Goal: Check status: Check status

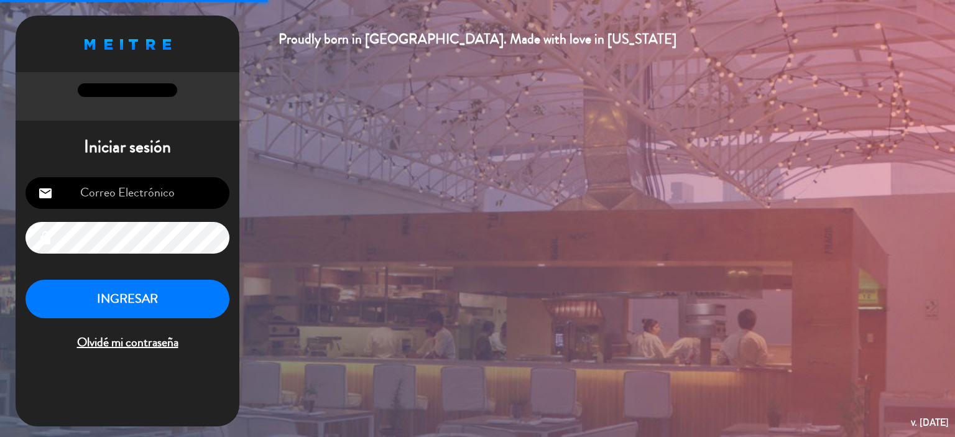
type input "[EMAIL_ADDRESS][DOMAIN_NAME]"
click at [142, 294] on button "INGRESAR" at bounding box center [127, 299] width 204 height 39
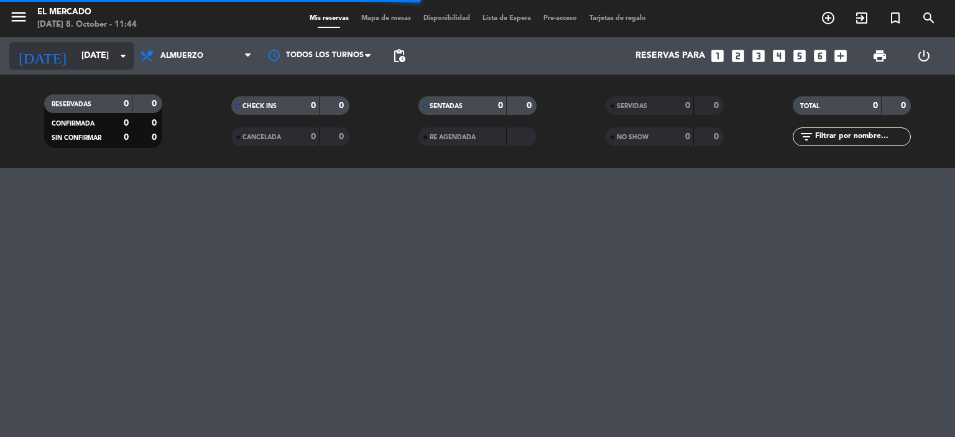
click at [75, 50] on input "[DATE]" at bounding box center [134, 56] width 118 height 22
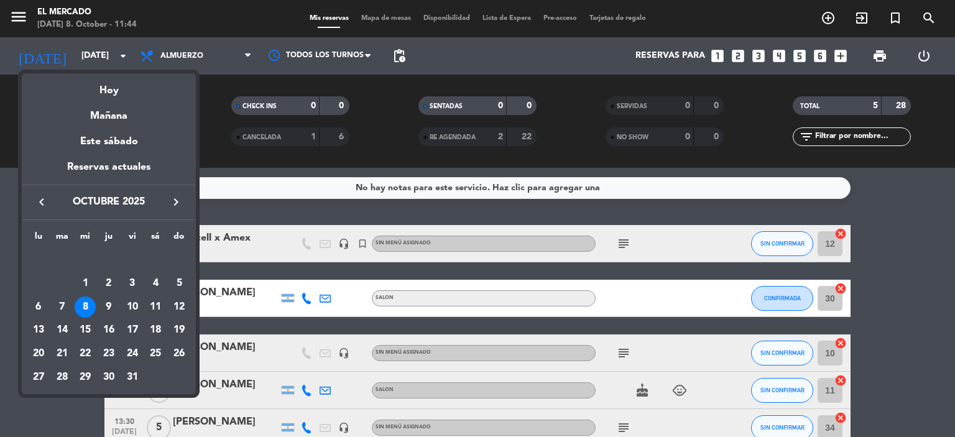
click at [170, 205] on icon "keyboard_arrow_right" at bounding box center [175, 202] width 15 height 15
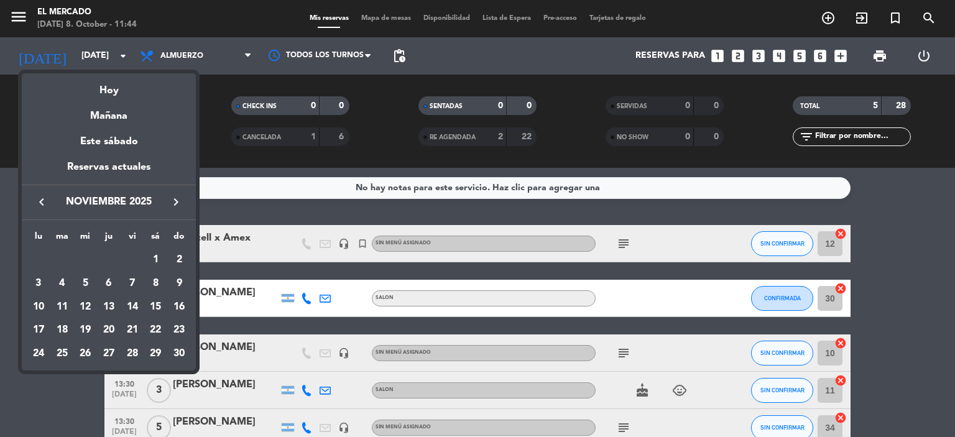
click at [170, 205] on icon "keyboard_arrow_right" at bounding box center [175, 202] width 15 height 15
click at [41, 203] on icon "keyboard_arrow_left" at bounding box center [41, 202] width 15 height 15
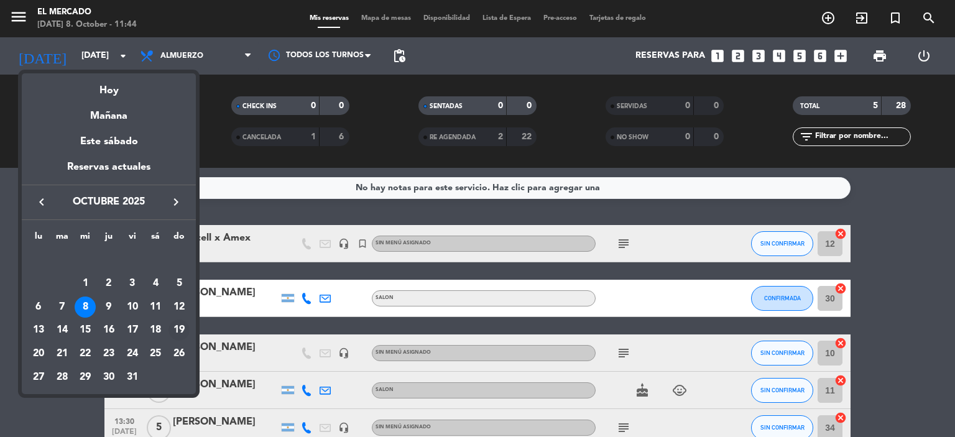
click at [173, 333] on div "19" at bounding box center [178, 330] width 21 height 21
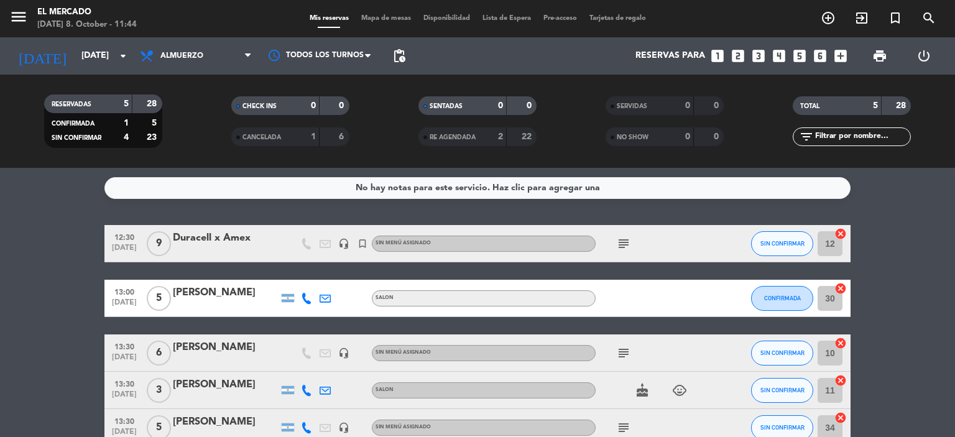
type input "[DATE]"
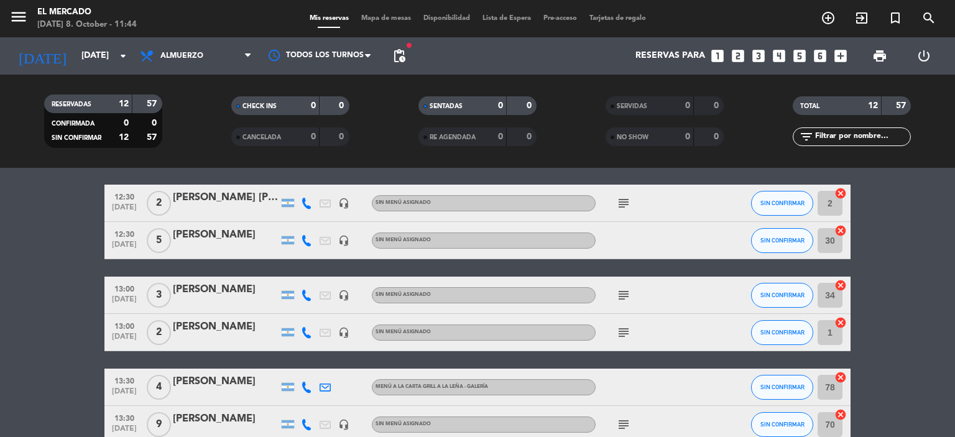
scroll to position [124, 0]
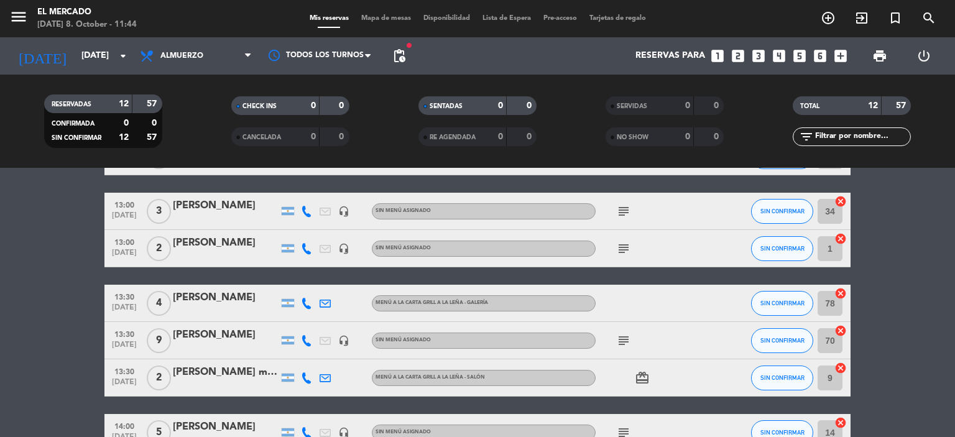
click at [239, 218] on div at bounding box center [226, 219] width 106 height 10
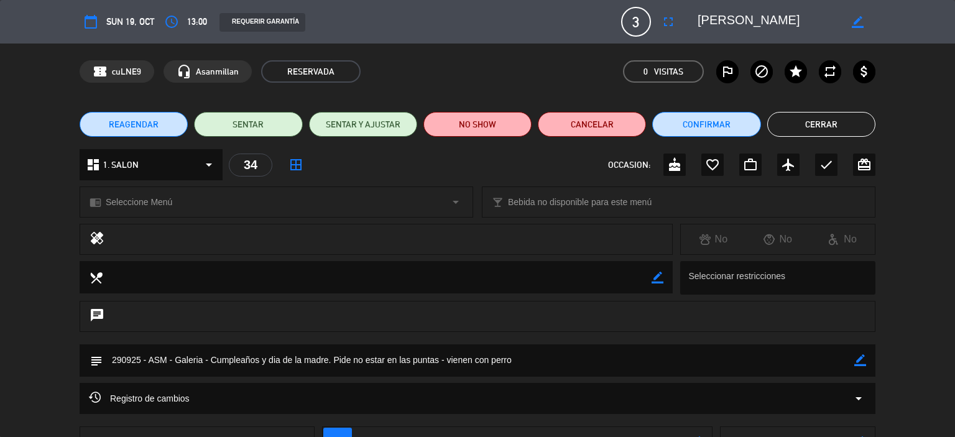
type input "[EMAIL_ADDRESS][DOMAIN_NAME]"
click at [844, 120] on button "Cerrar" at bounding box center [821, 124] width 108 height 25
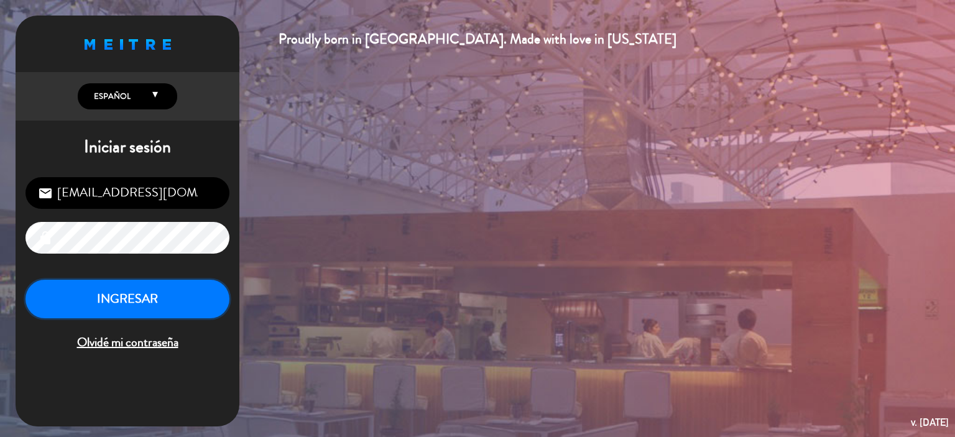
click at [131, 313] on button "INGRESAR" at bounding box center [127, 299] width 204 height 39
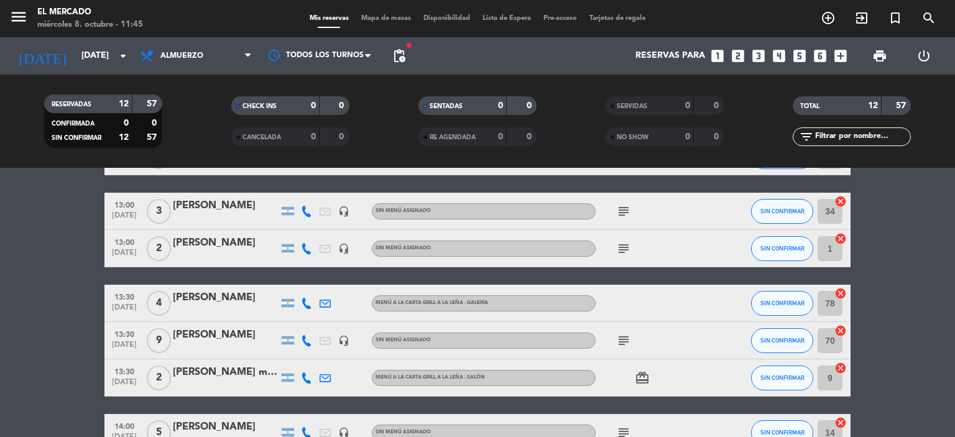
scroll to position [187, 0]
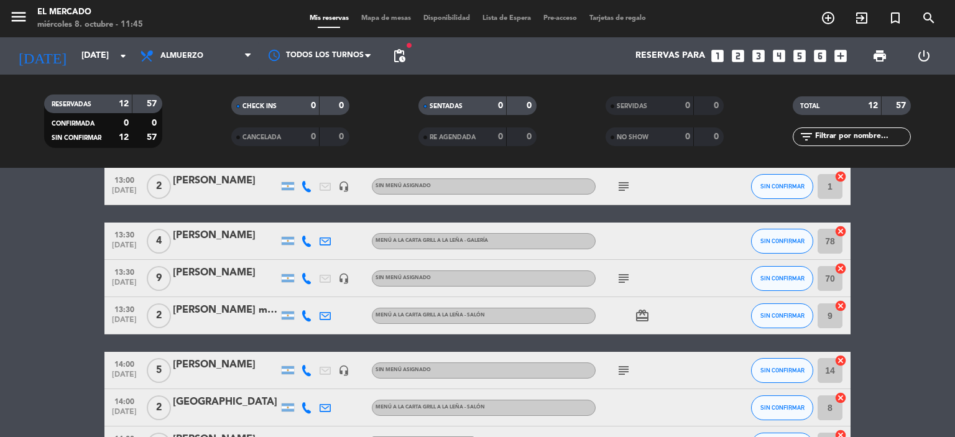
click at [214, 272] on div "[PERSON_NAME]" at bounding box center [226, 273] width 106 height 16
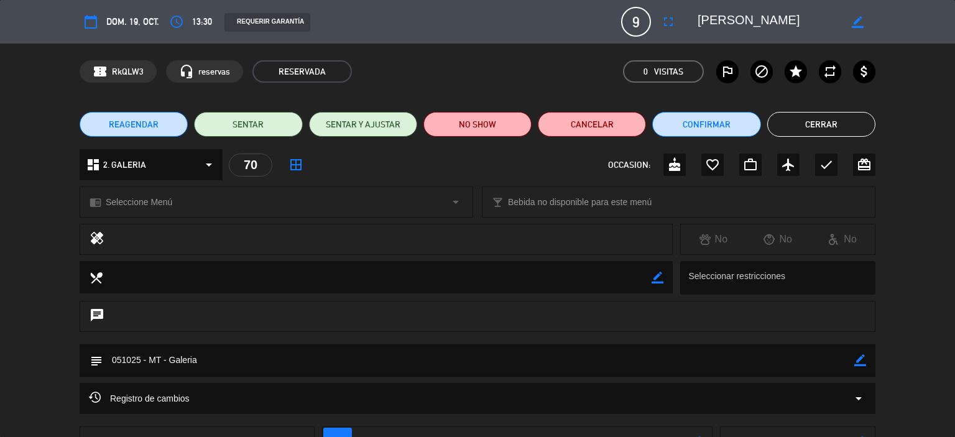
click at [847, 131] on button "Cerrar" at bounding box center [821, 124] width 108 height 25
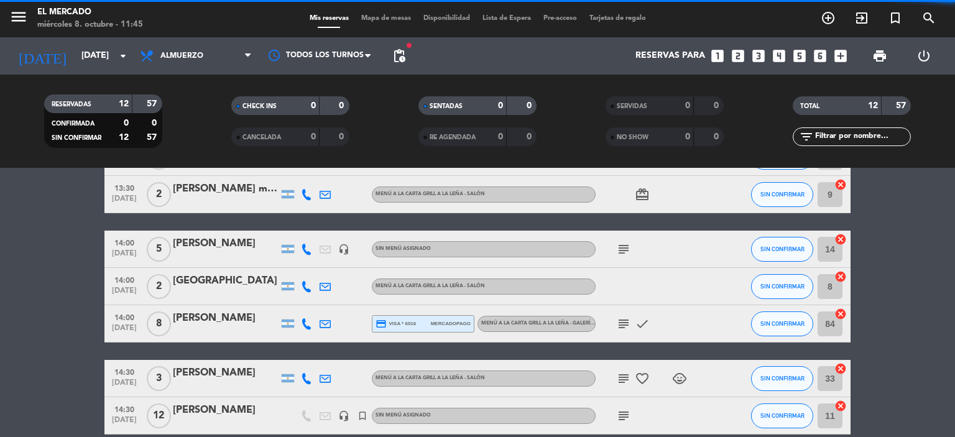
scroll to position [311, 0]
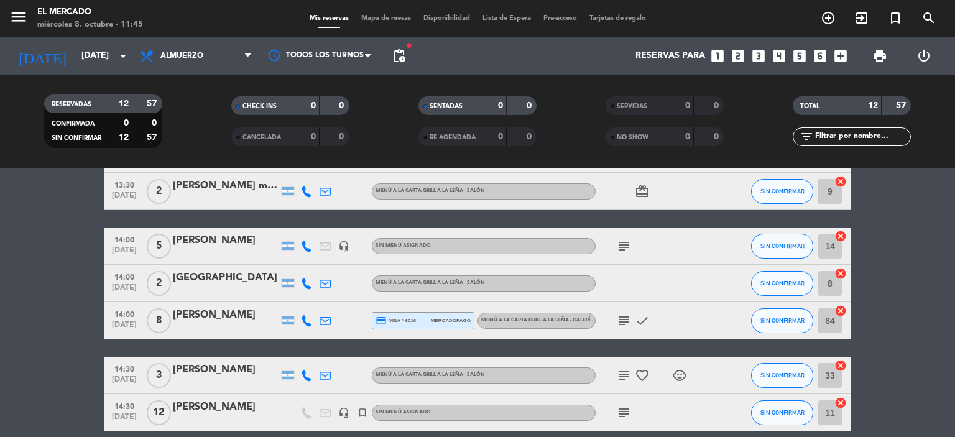
click at [219, 318] on div "[PERSON_NAME]" at bounding box center [226, 315] width 106 height 16
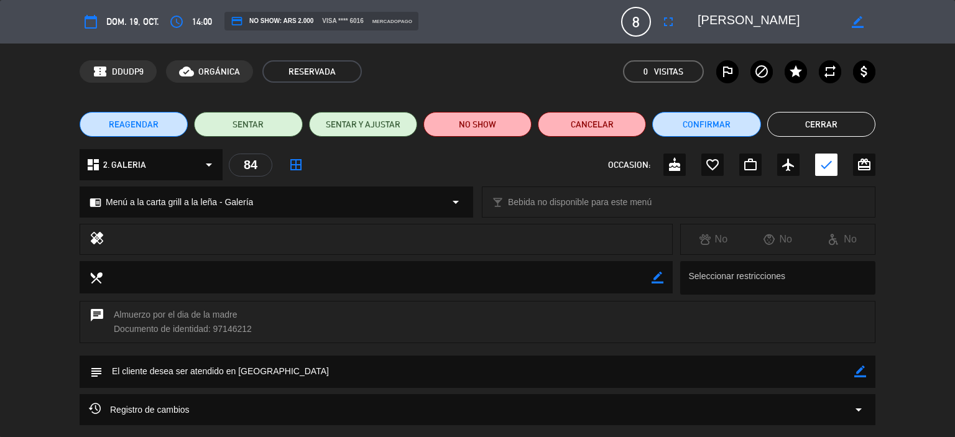
scroll to position [62, 0]
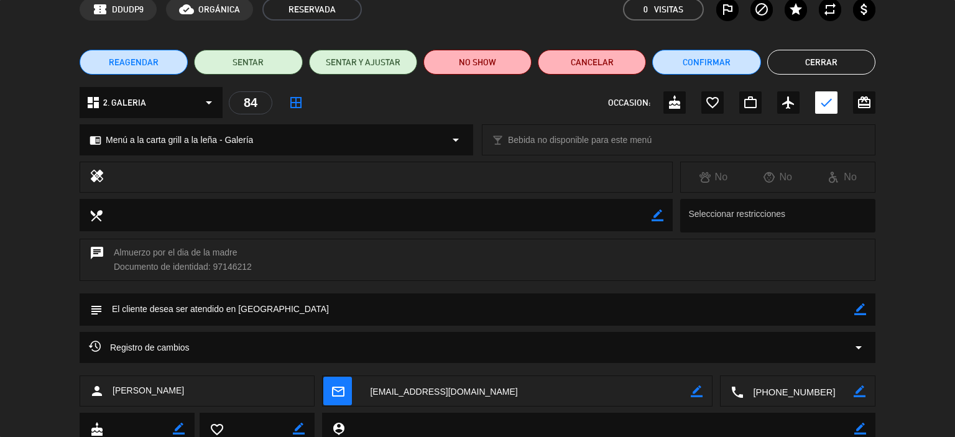
type input "[EMAIL_ADDRESS][DOMAIN_NAME]"
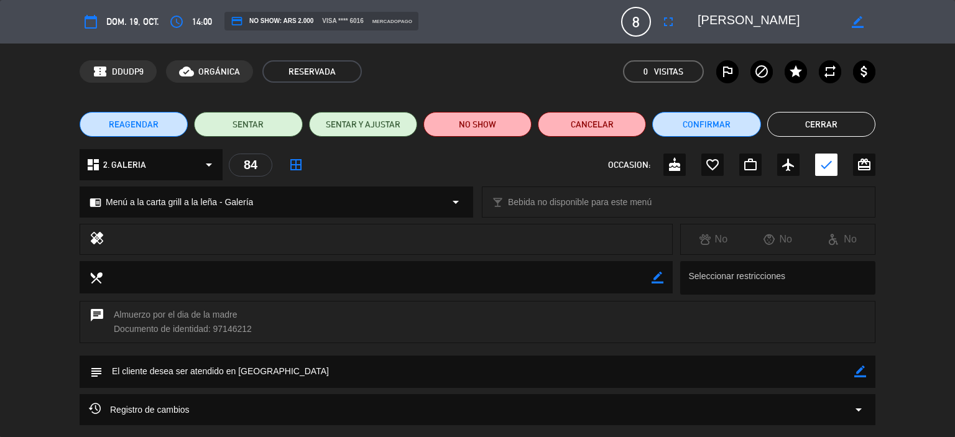
click at [816, 119] on button "Cerrar" at bounding box center [821, 124] width 108 height 25
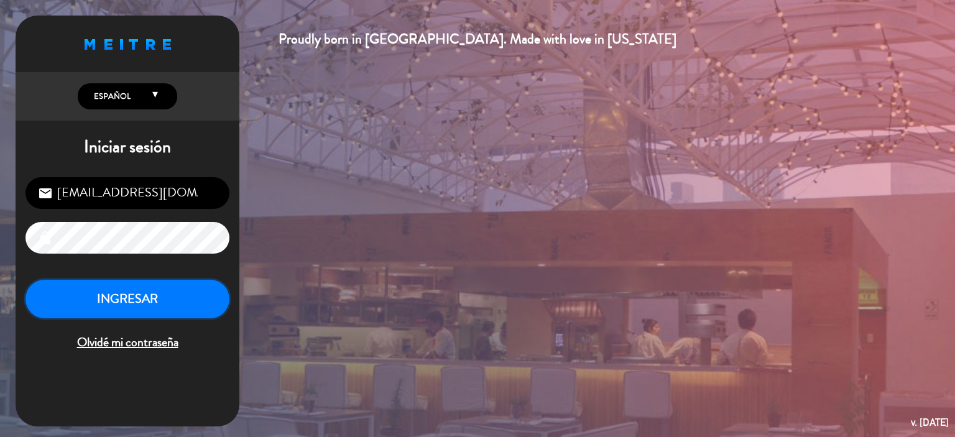
click at [82, 285] on button "INGRESAR" at bounding box center [127, 299] width 204 height 39
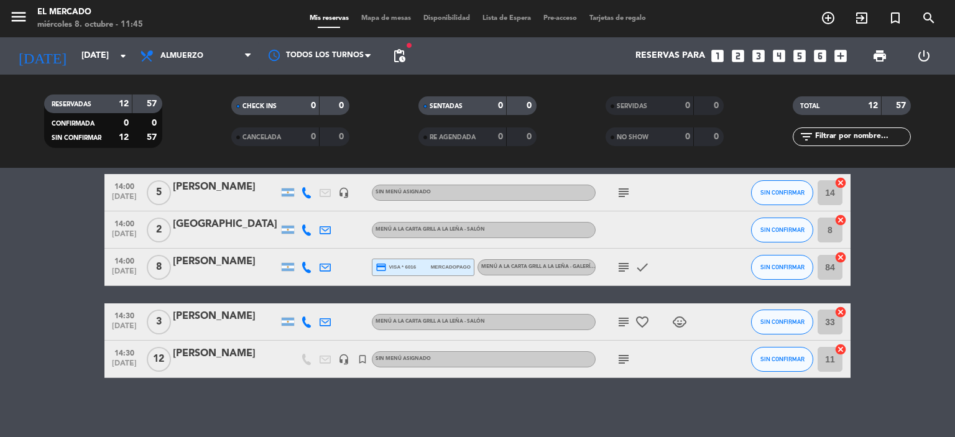
scroll to position [367, 0]
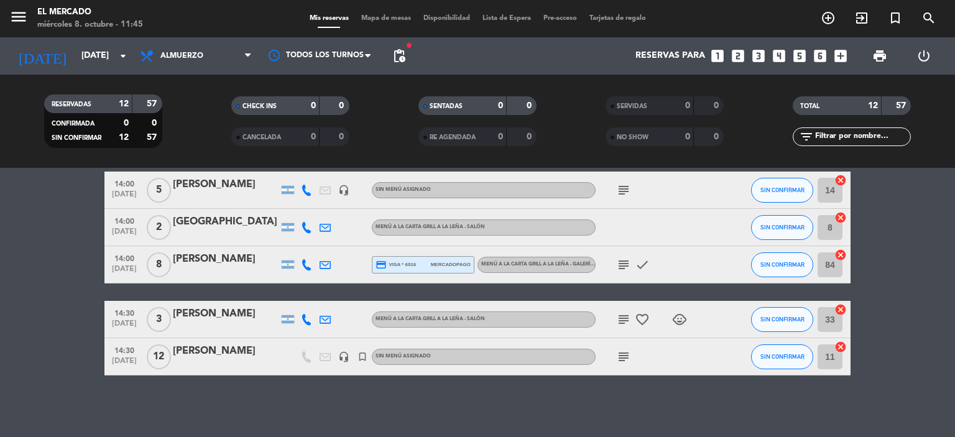
click at [224, 264] on div "[PERSON_NAME]" at bounding box center [226, 259] width 106 height 16
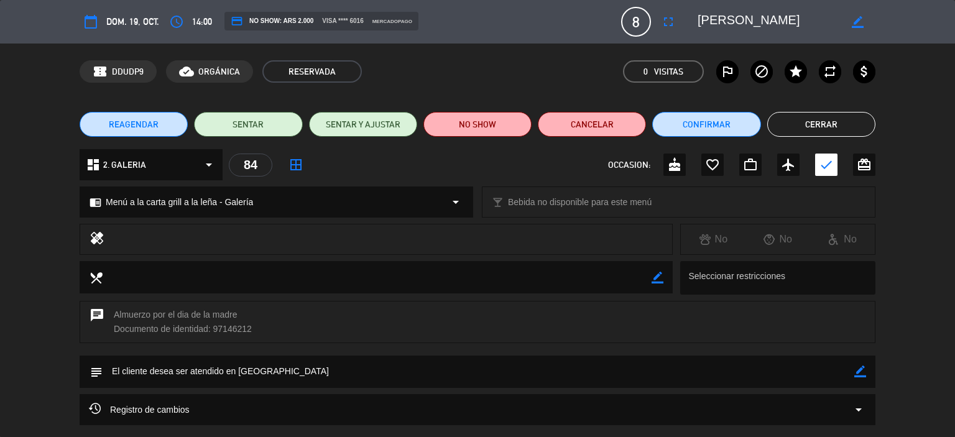
click at [848, 122] on button "Cerrar" at bounding box center [821, 124] width 108 height 25
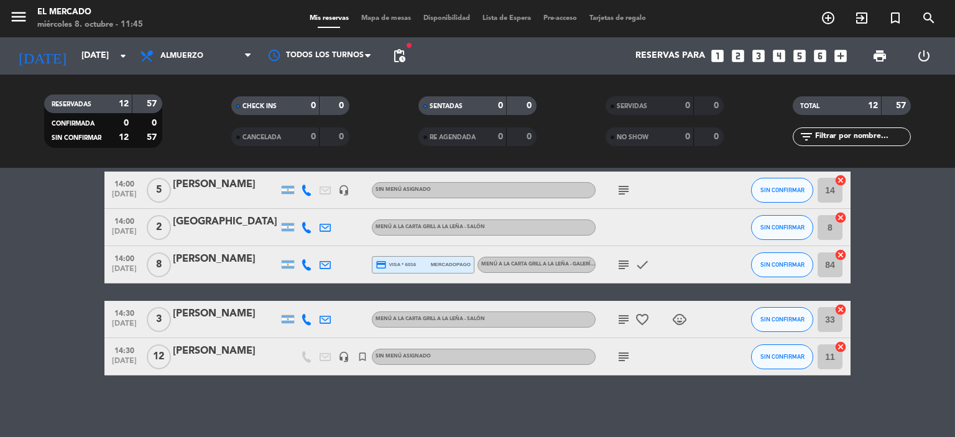
click at [187, 346] on div "[PERSON_NAME]" at bounding box center [226, 351] width 106 height 16
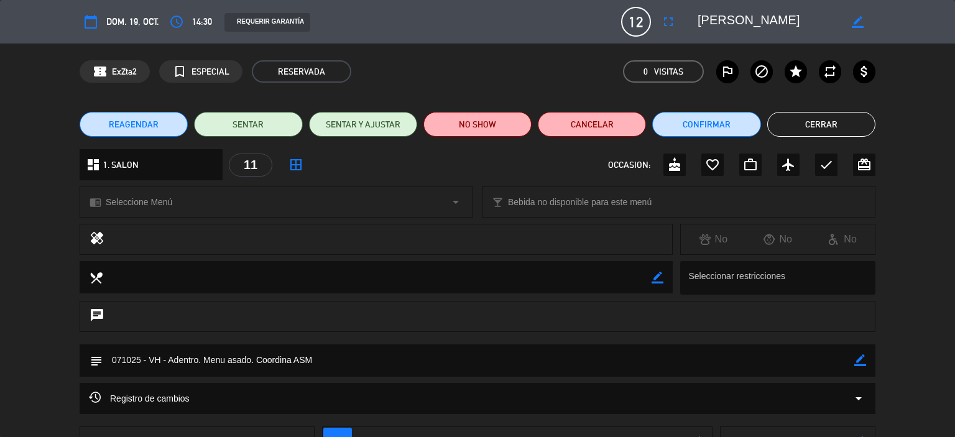
click at [827, 129] on button "Cerrar" at bounding box center [821, 124] width 108 height 25
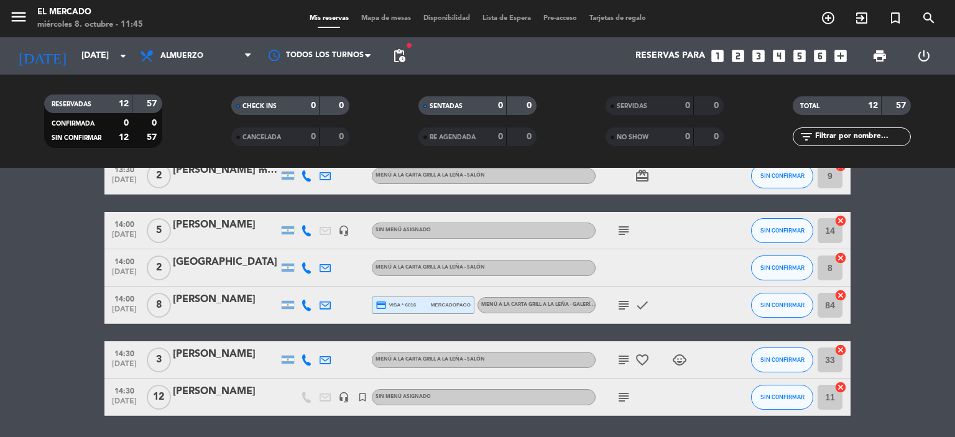
scroll to position [305, 0]
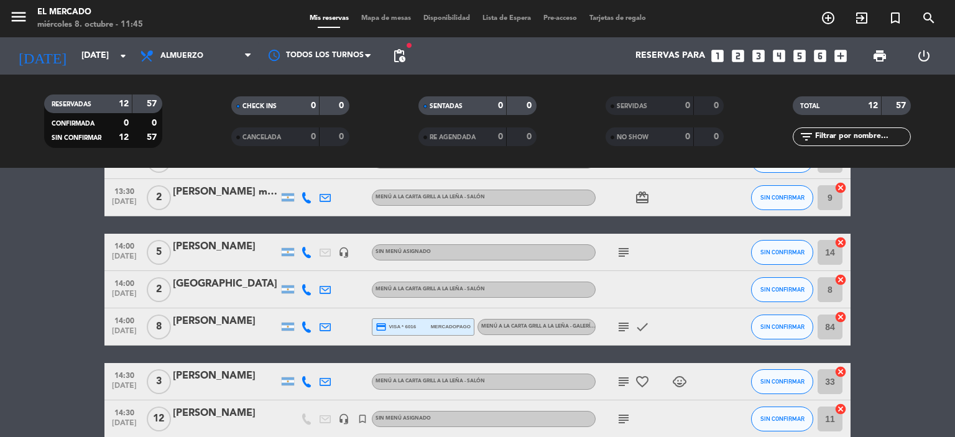
click at [234, 242] on div "[PERSON_NAME]" at bounding box center [226, 247] width 106 height 16
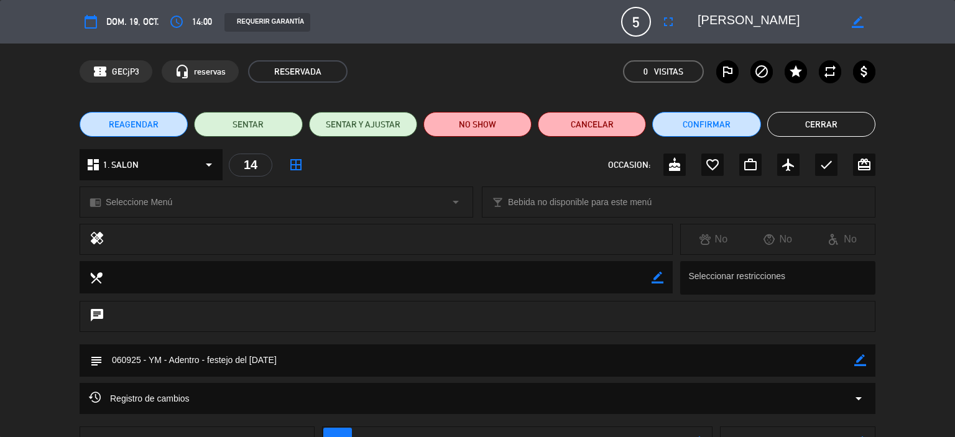
click at [848, 129] on button "Cerrar" at bounding box center [821, 124] width 108 height 25
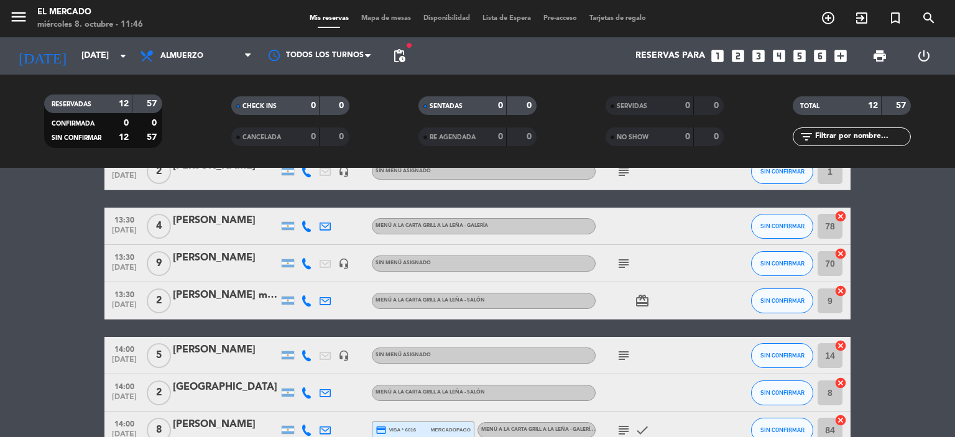
scroll to position [0, 0]
